Goal: Check status: Check status

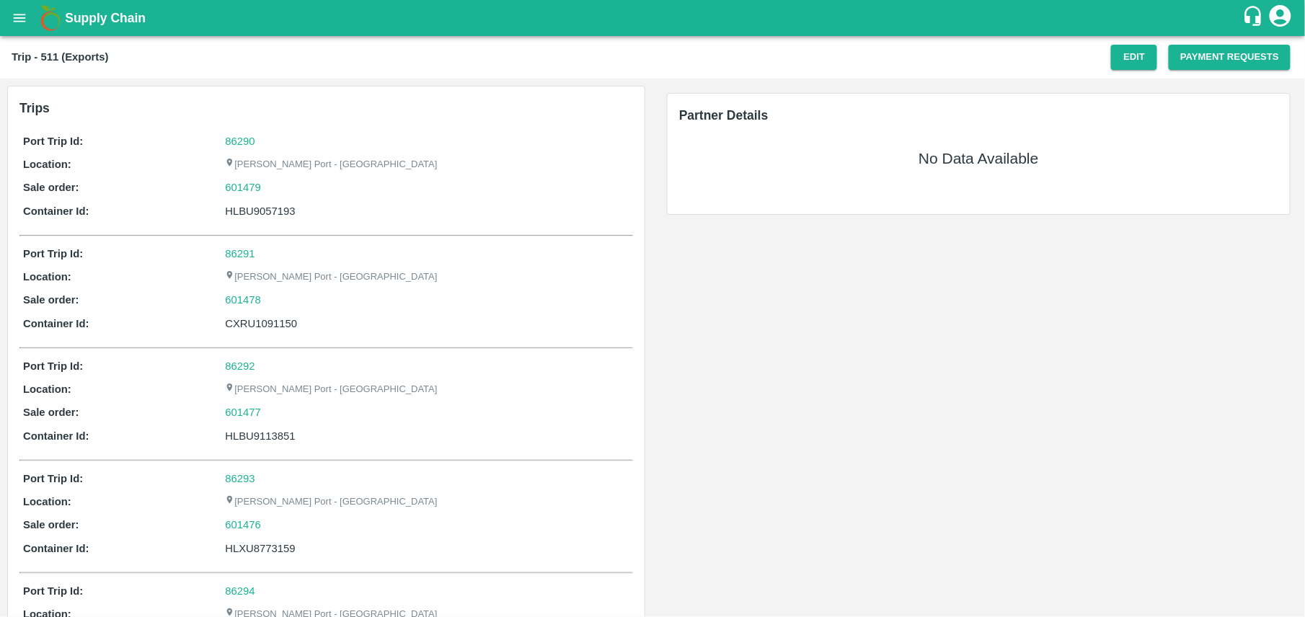
click at [237, 216] on div "HLBU9057193" at bounding box center [427, 211] width 405 height 16
click at [242, 215] on div "HLBU9057193" at bounding box center [427, 211] width 405 height 16
copy div "HLBU9057193"
click at [242, 215] on div "HLBU9057193" at bounding box center [427, 211] width 405 height 16
click at [255, 211] on div "HLBU9057193" at bounding box center [427, 211] width 405 height 16
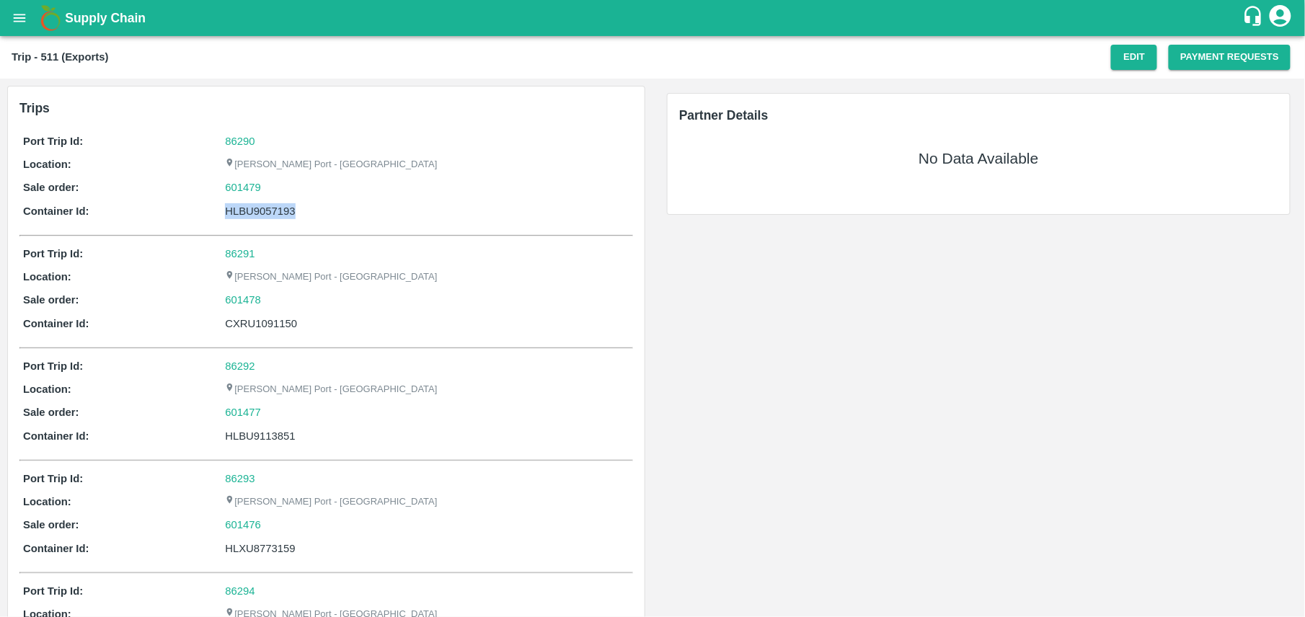
click at [255, 211] on div "HLBU9057193" at bounding box center [427, 211] width 405 height 16
copy div "HLBU9057193"
drag, startPoint x: 269, startPoint y: 190, endPoint x: 225, endPoint y: 188, distance: 44.0
click at [225, 188] on div "601479" at bounding box center [427, 188] width 405 height 16
copy link "601479"
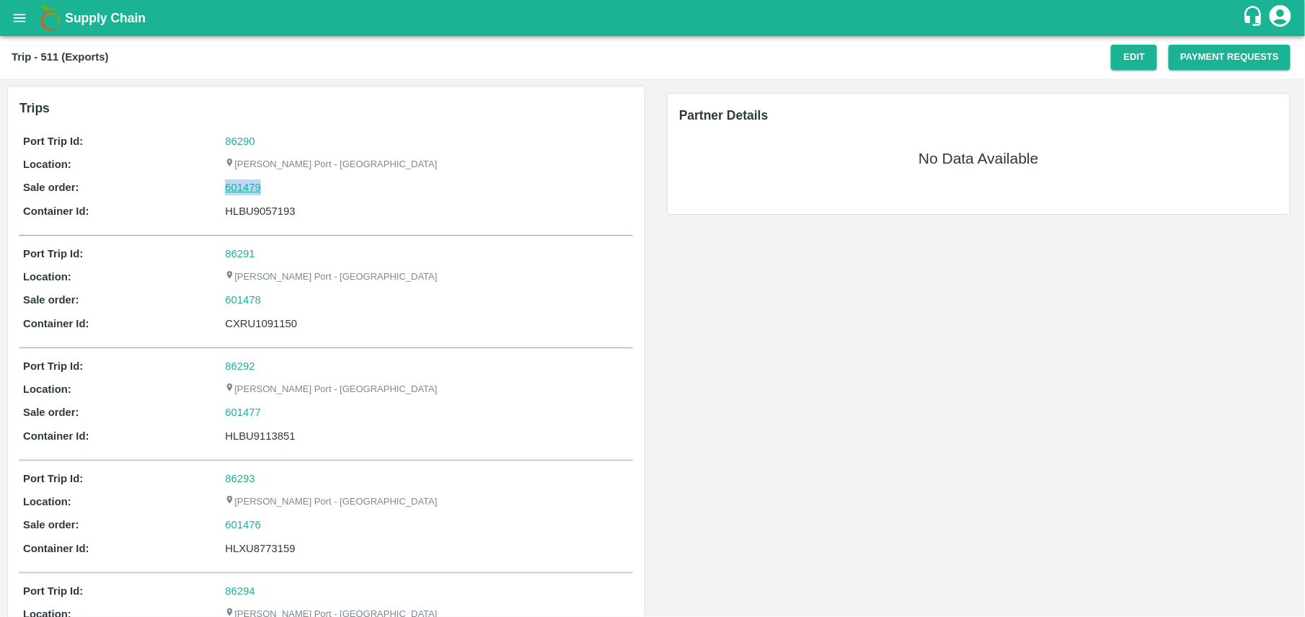
click at [225, 188] on link "601479" at bounding box center [243, 188] width 36 height 16
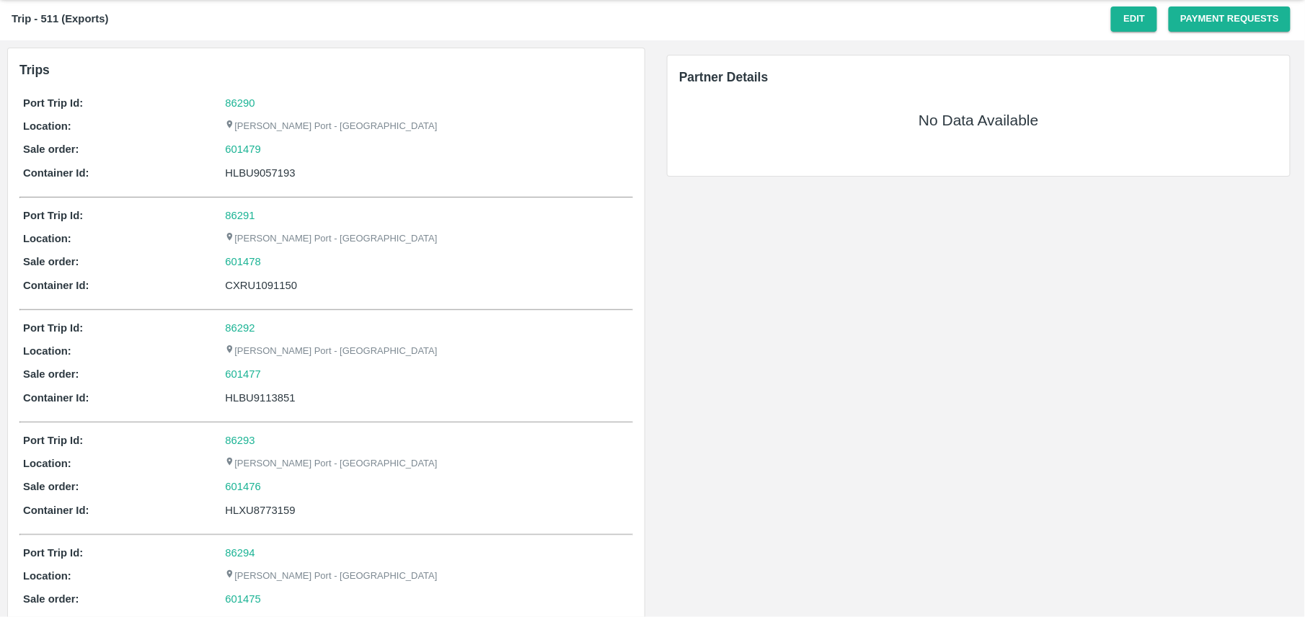
click at [387, 534] on div "Trips Port Trip Id: 86290 Location: Jawaharlal Nehru Port - Nhava Sheva Sale or…" at bounding box center [326, 353] width 637 height 611
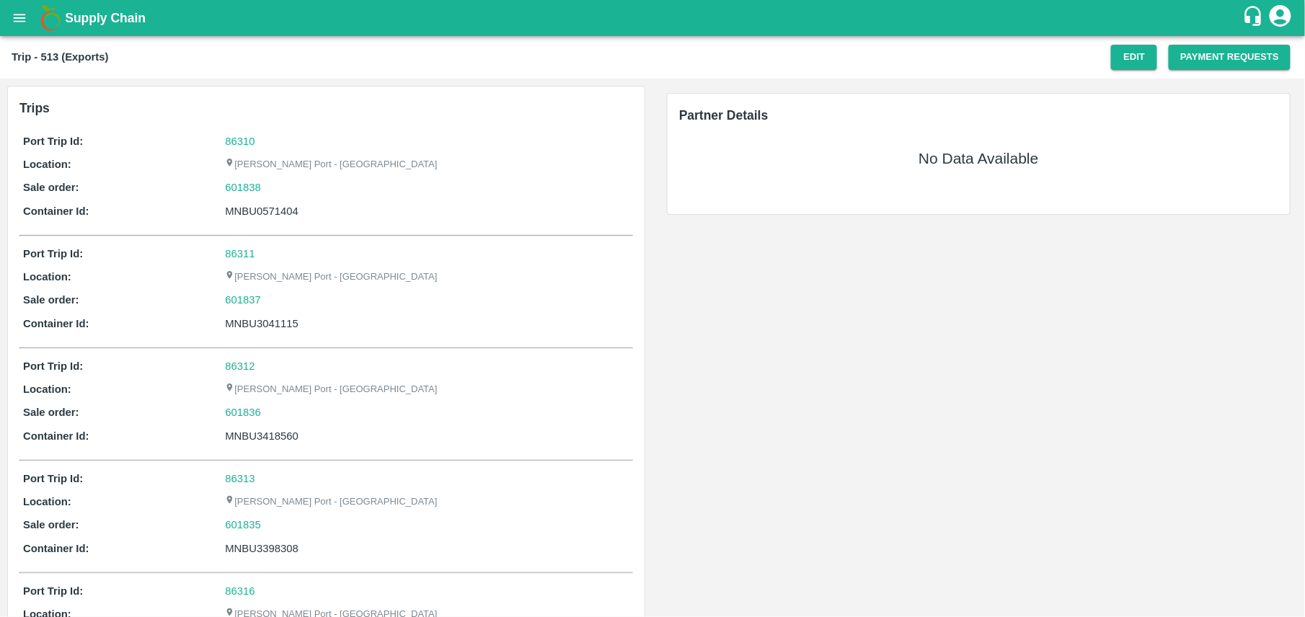
click at [269, 213] on div "MNBU0571404" at bounding box center [427, 211] width 405 height 16
copy div "MNBU0571404"
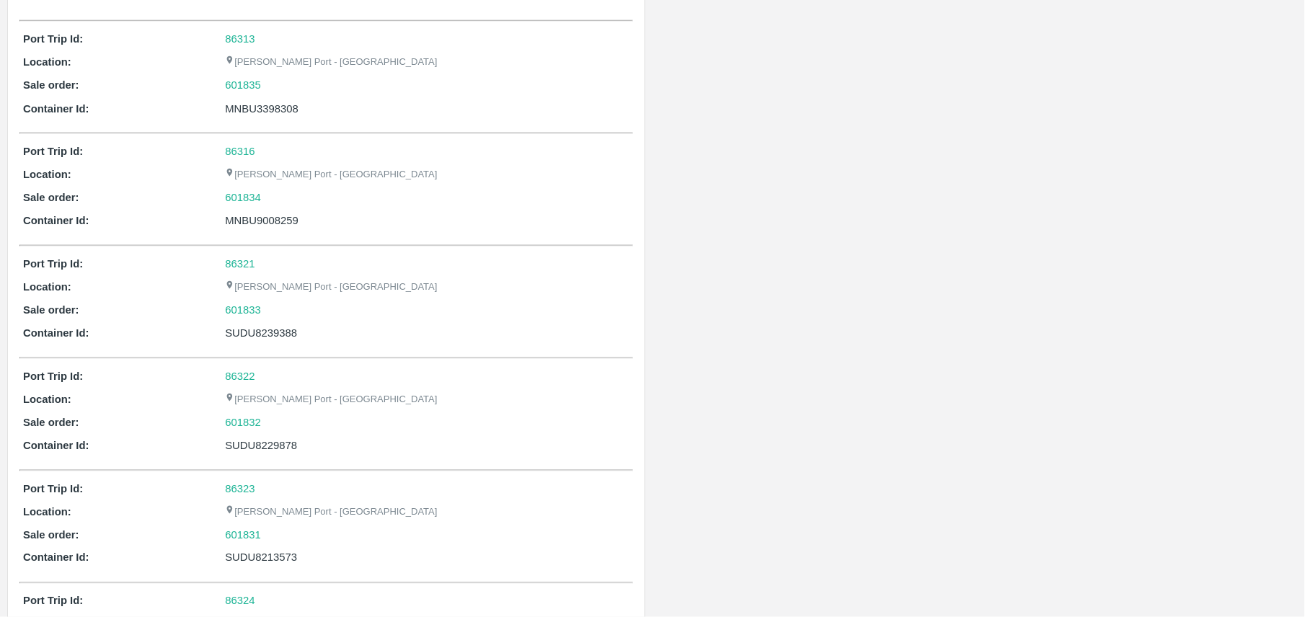
scroll to position [462, 0]
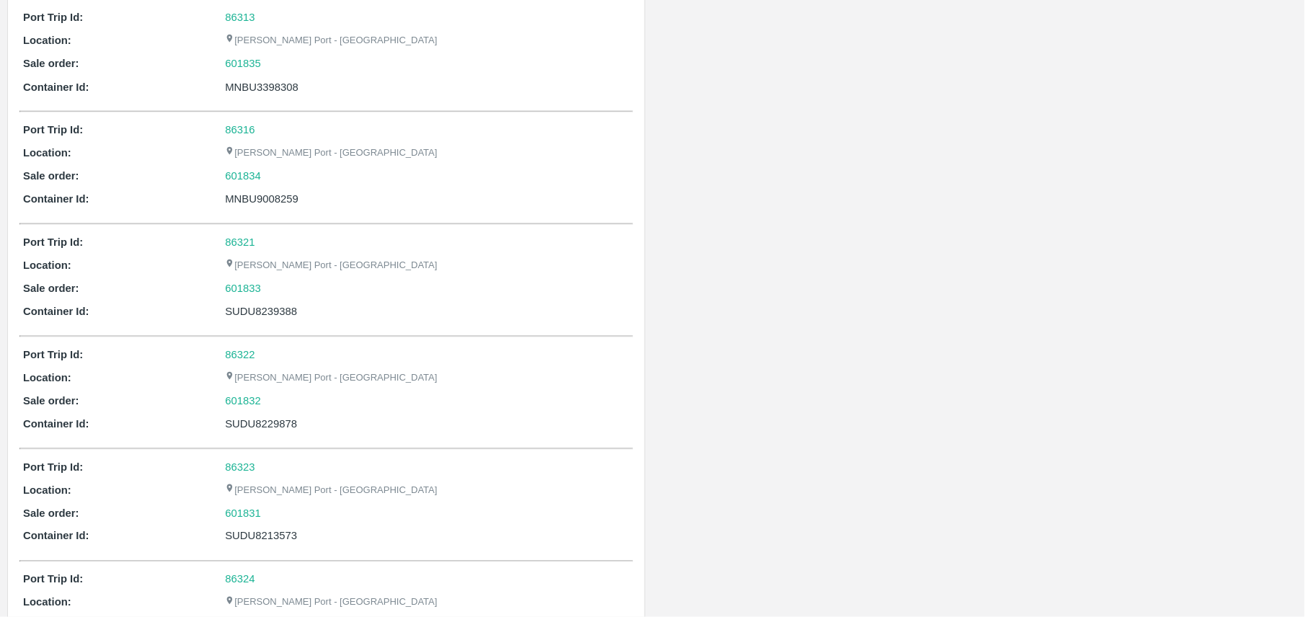
click at [291, 425] on div "SUDU8229878" at bounding box center [427, 424] width 405 height 16
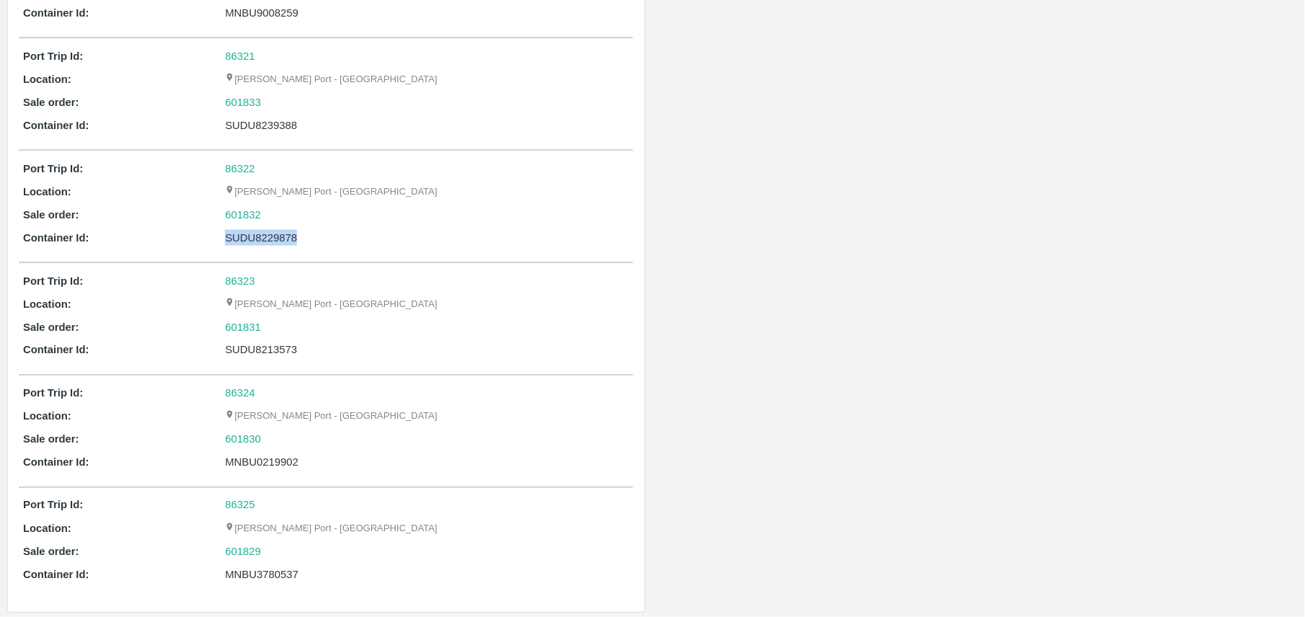
scroll to position [655, 0]
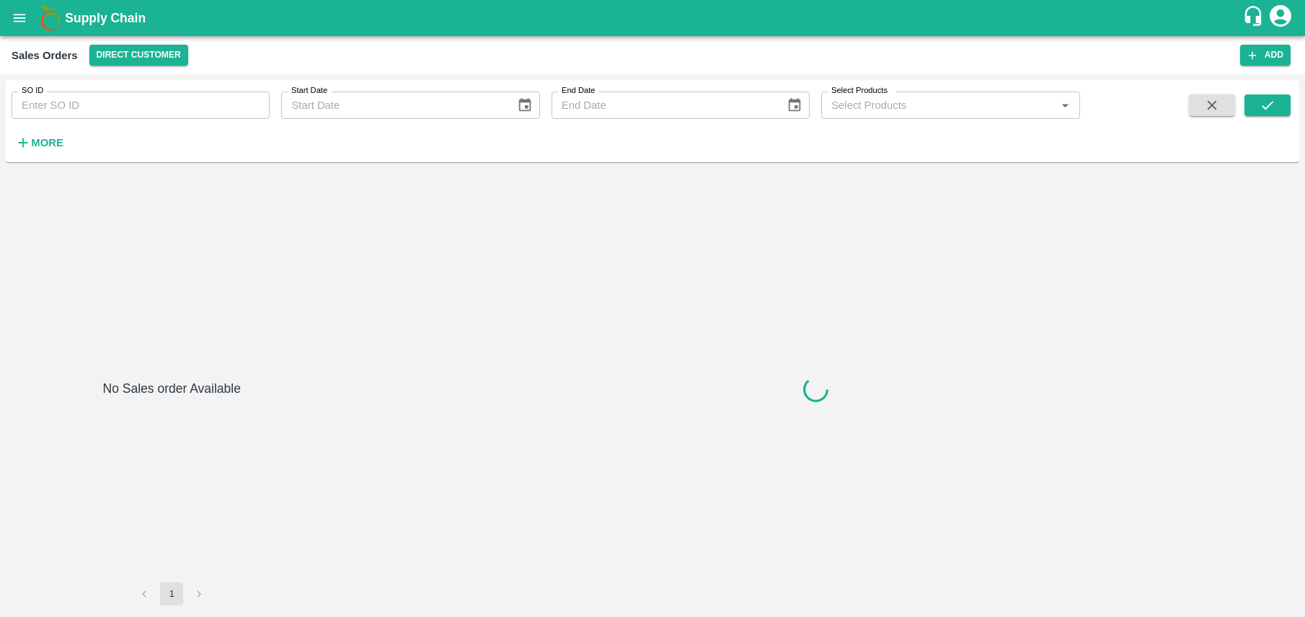
type input "601836"
